Goal: Task Accomplishment & Management: Use online tool/utility

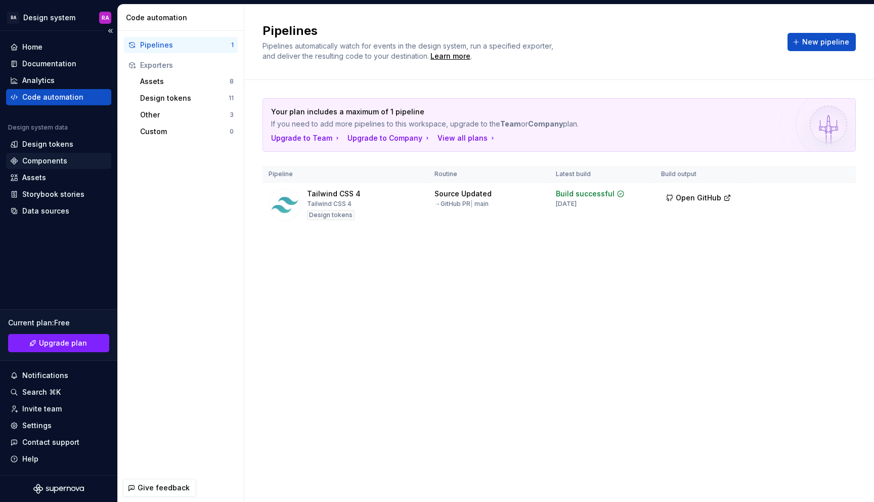
click at [51, 157] on div "Components" at bounding box center [44, 161] width 45 height 10
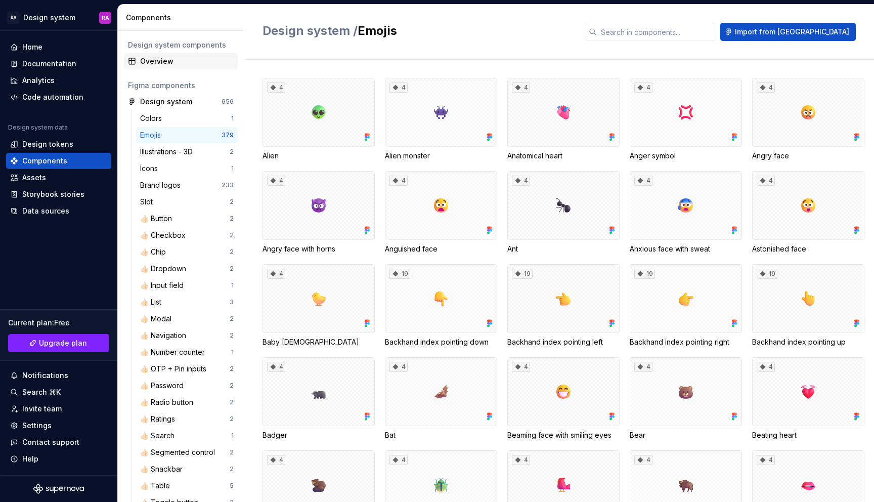
click at [173, 60] on div "Overview" at bounding box center [187, 61] width 94 height 10
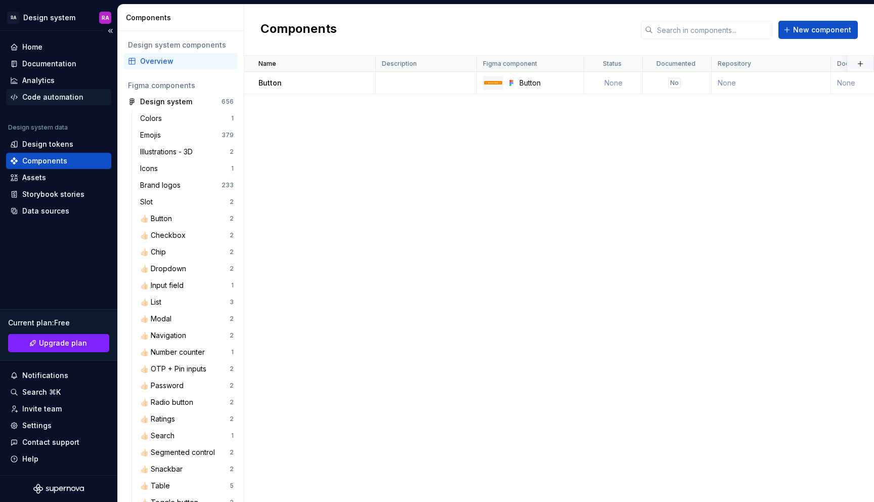
click at [70, 94] on div "Code automation" at bounding box center [52, 97] width 61 height 10
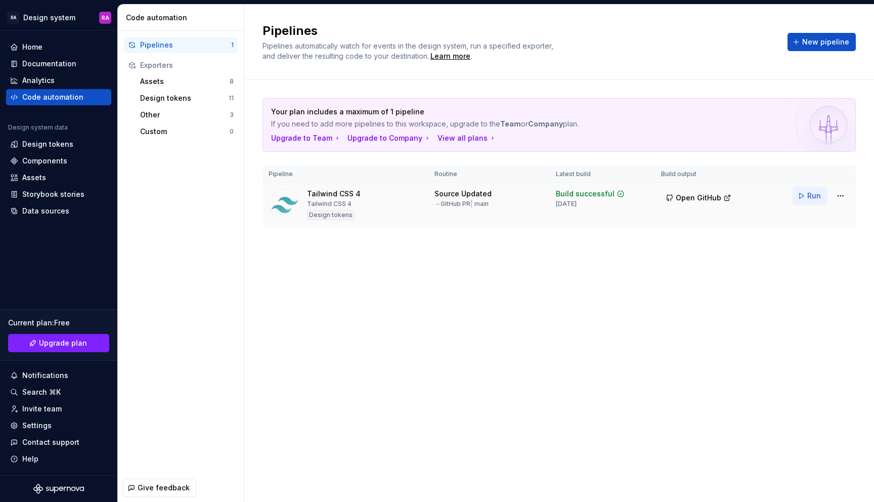
click at [805, 189] on button "Run" at bounding box center [809, 196] width 35 height 18
click at [166, 81] on div "Assets" at bounding box center [185, 81] width 90 height 10
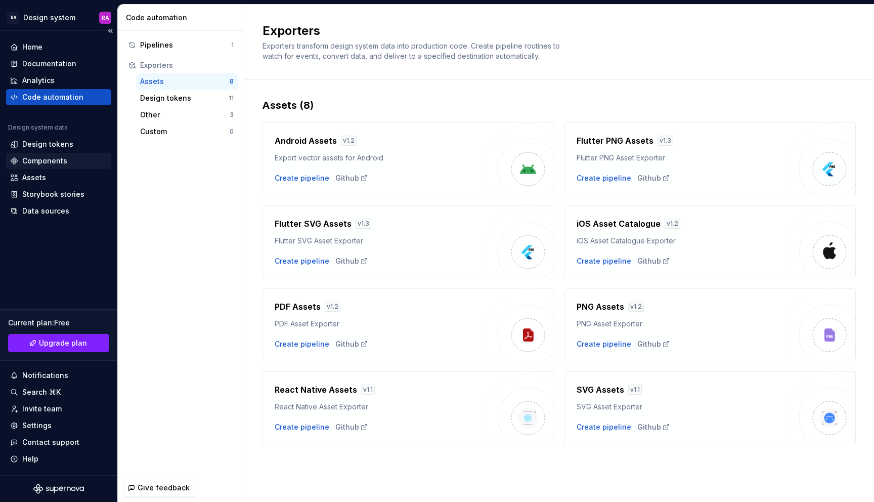
click at [55, 159] on div "Components" at bounding box center [44, 161] width 45 height 10
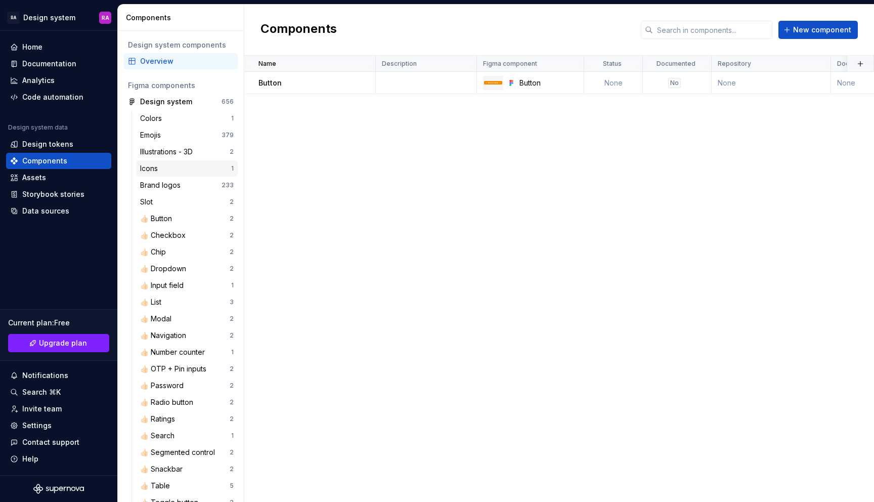
scroll to position [35, 0]
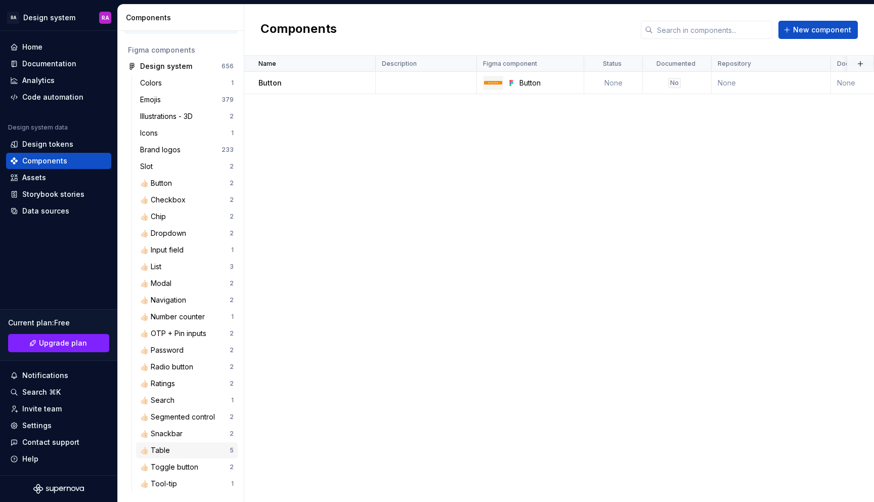
click at [211, 446] on div "👍🏻 Table" at bounding box center [185, 450] width 90 height 10
